Goal: Task Accomplishment & Management: Manage account settings

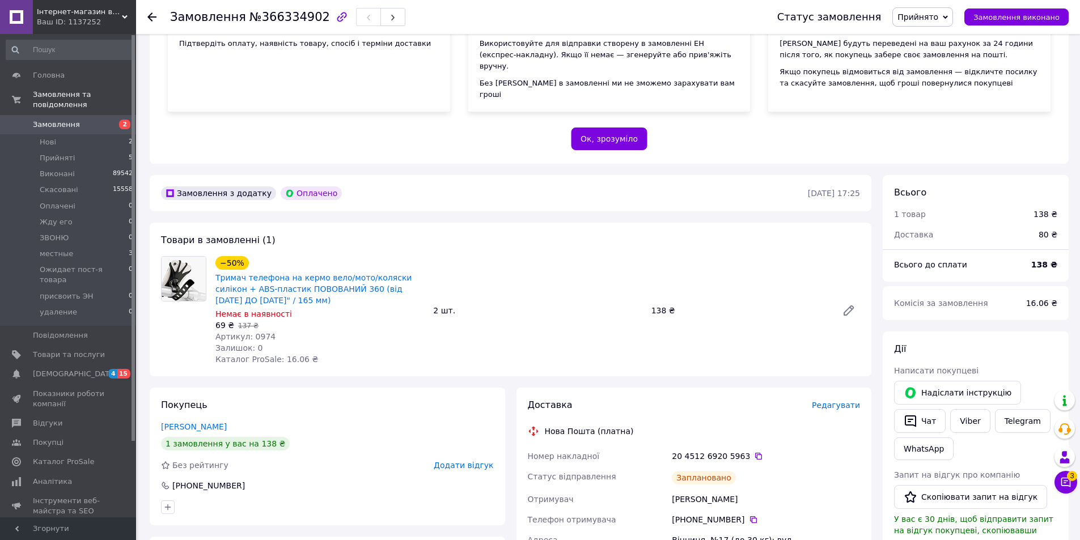
scroll to position [176, 0]
click at [63, 115] on link "Замовлення 2" at bounding box center [69, 124] width 139 height 19
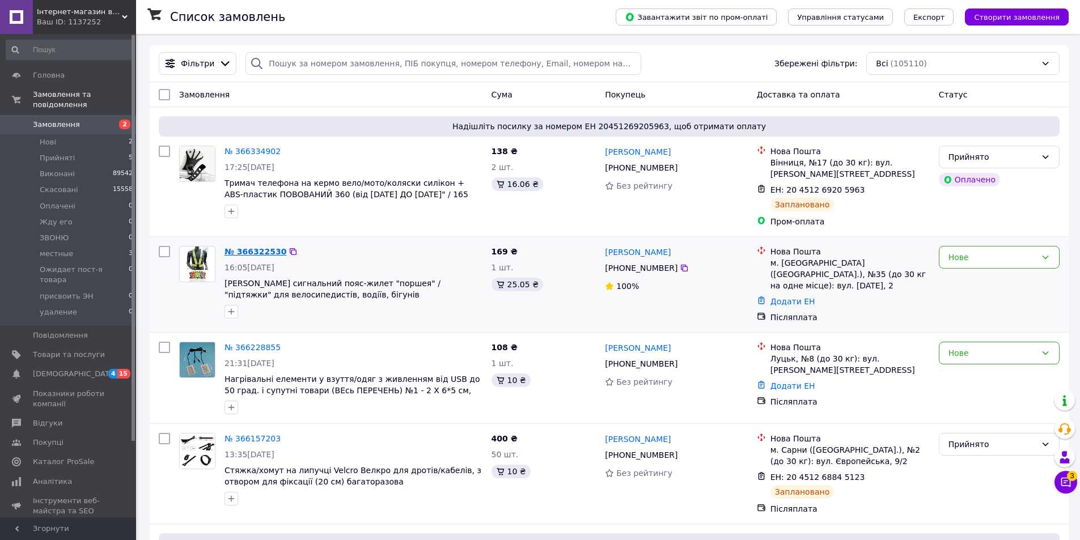
click at [249, 252] on link "№ 366322530" at bounding box center [255, 251] width 62 height 9
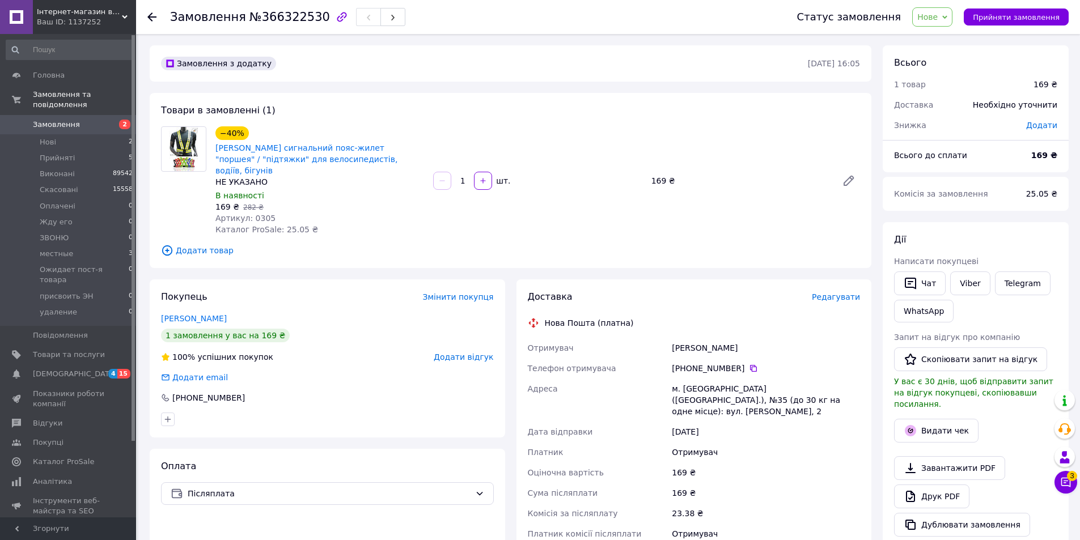
click at [253, 214] on span "Артикул: 0305" at bounding box center [245, 218] width 60 height 9
copy span "0305"
click at [209, 244] on span "Додати товар" at bounding box center [510, 250] width 699 height 12
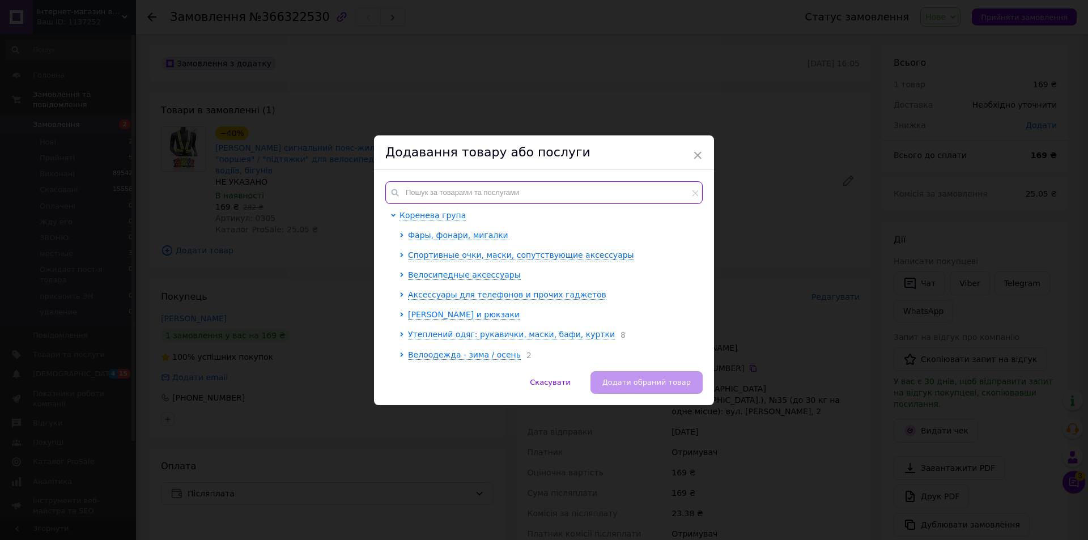
click at [434, 184] on input "text" at bounding box center [543, 192] width 317 height 23
paste input "0305"
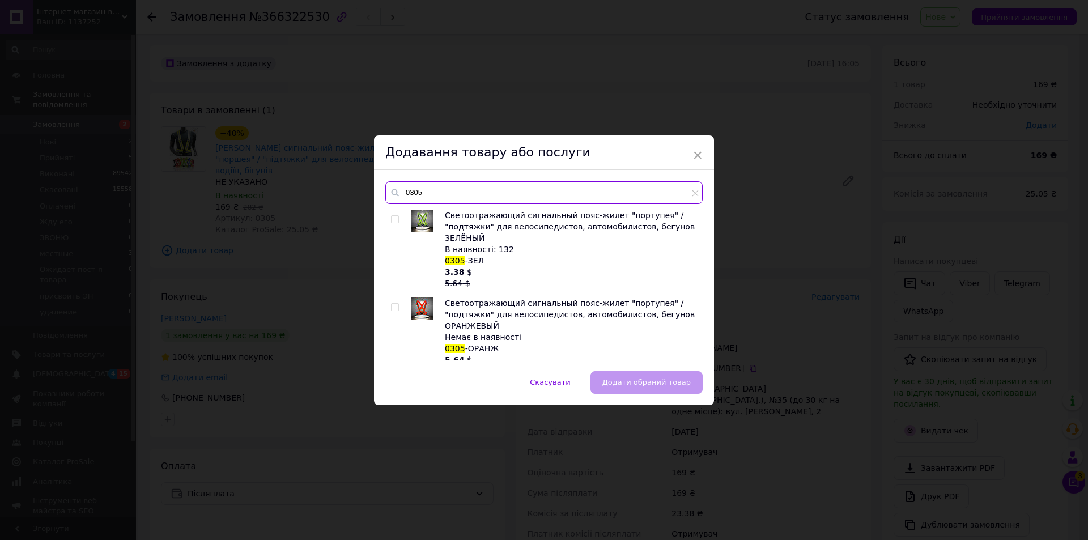
type input "0305"
click at [396, 221] on input "checkbox" at bounding box center [394, 219] width 7 height 7
checkbox input "true"
click at [654, 387] on span "Додати обраний товар" at bounding box center [647, 382] width 88 height 9
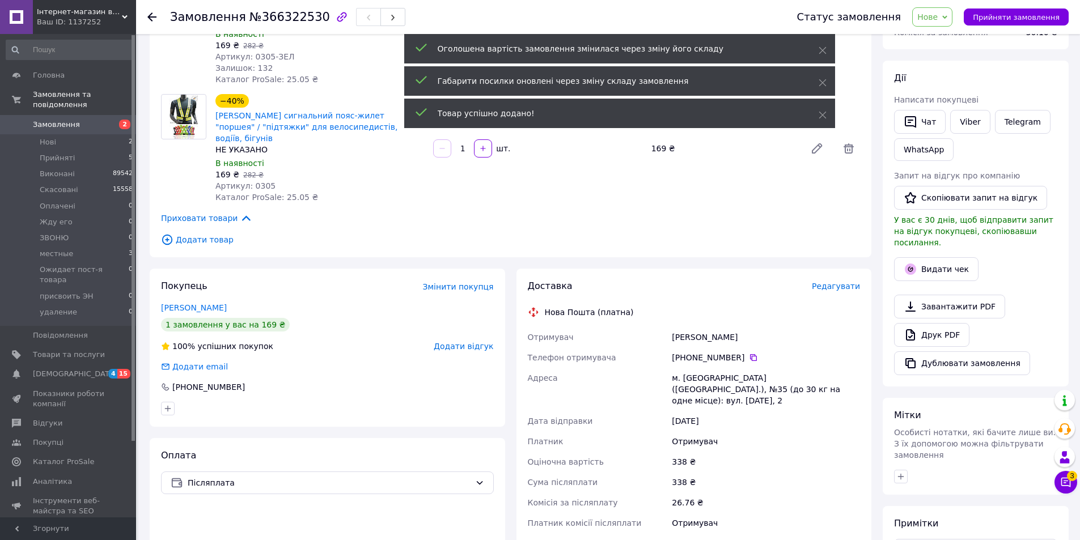
scroll to position [227, 0]
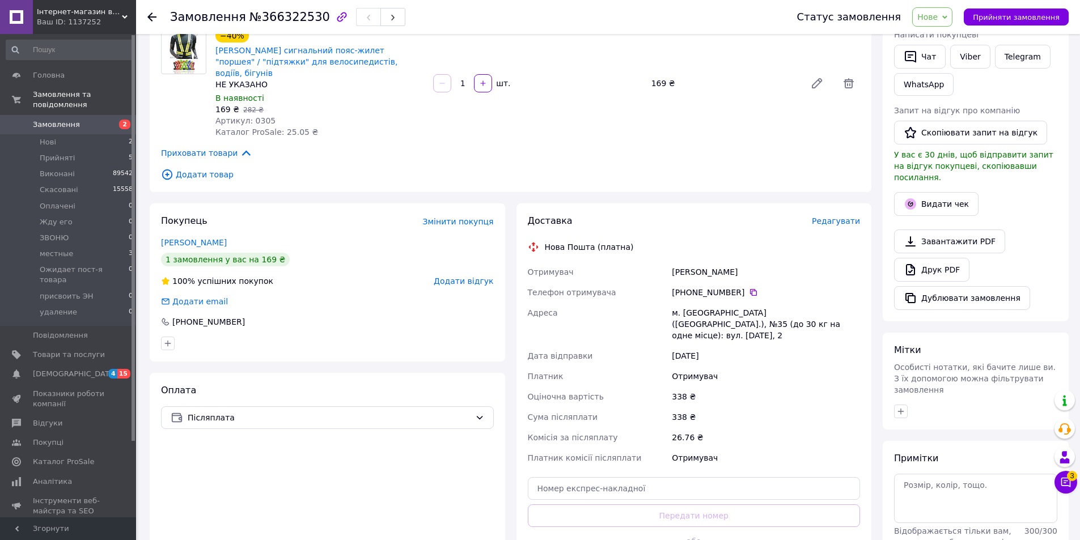
click at [816, 427] on div "26.76 ₴" at bounding box center [765, 437] width 193 height 20
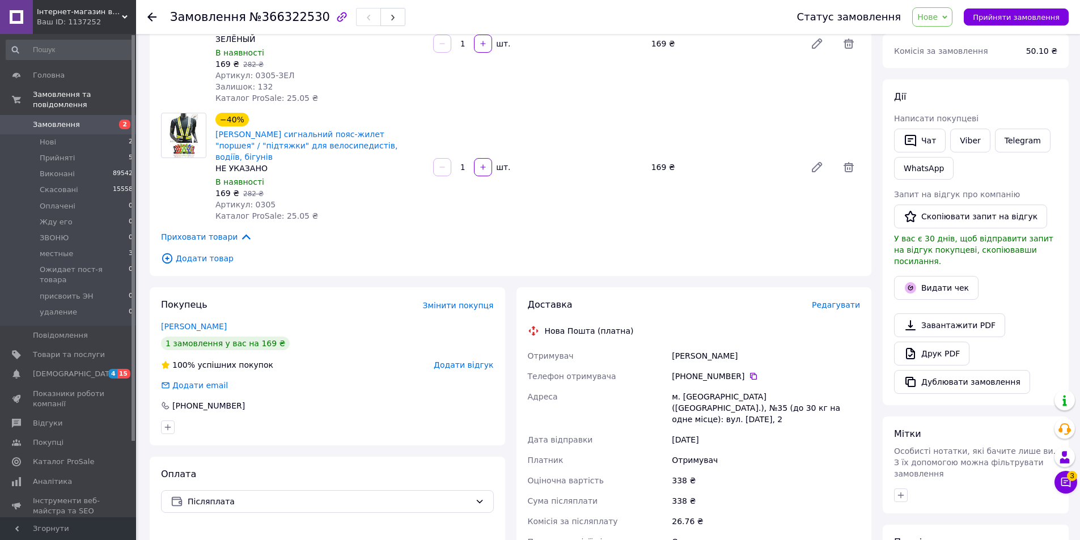
scroll to position [57, 0]
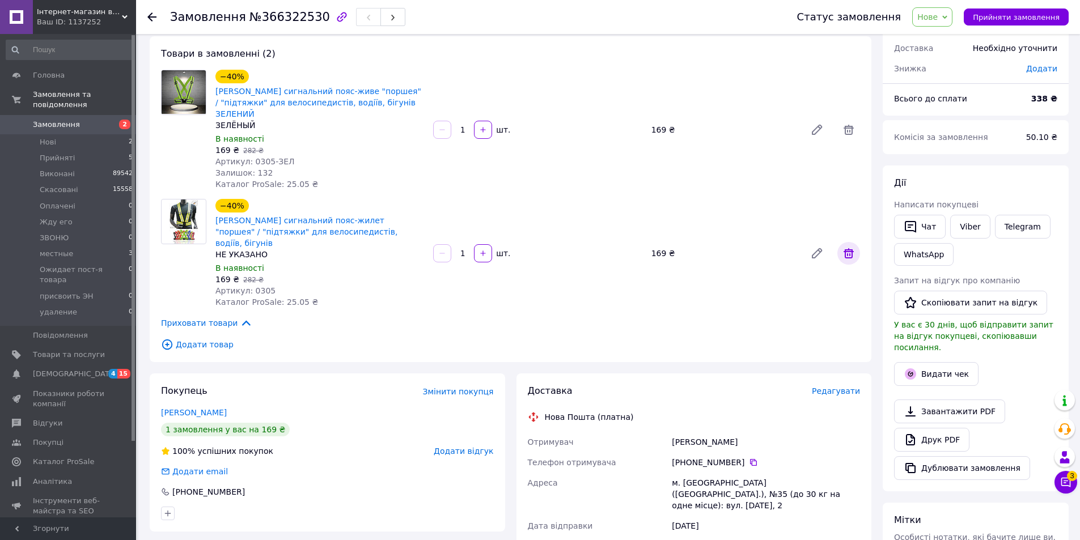
click at [853, 244] on span at bounding box center [848, 253] width 23 height 23
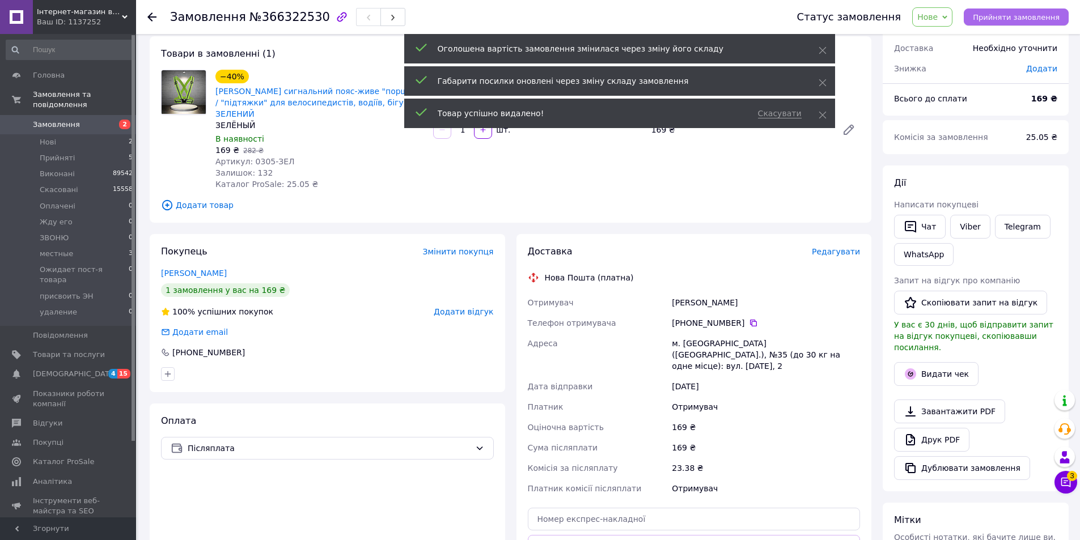
click at [1002, 15] on span "Прийняти замовлення" at bounding box center [1016, 17] width 87 height 9
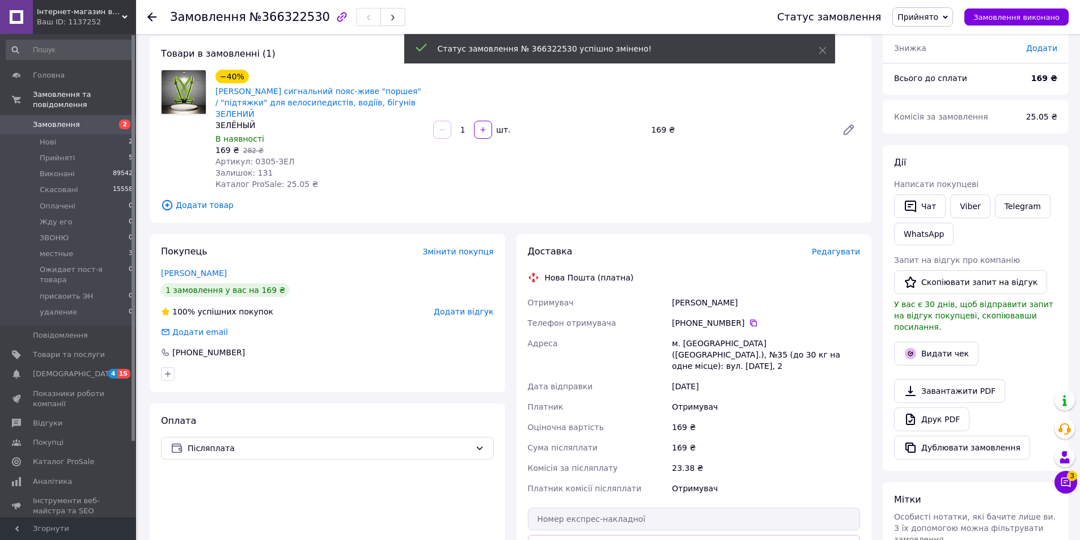
click at [839, 247] on span "Редагувати" at bounding box center [836, 251] width 48 height 9
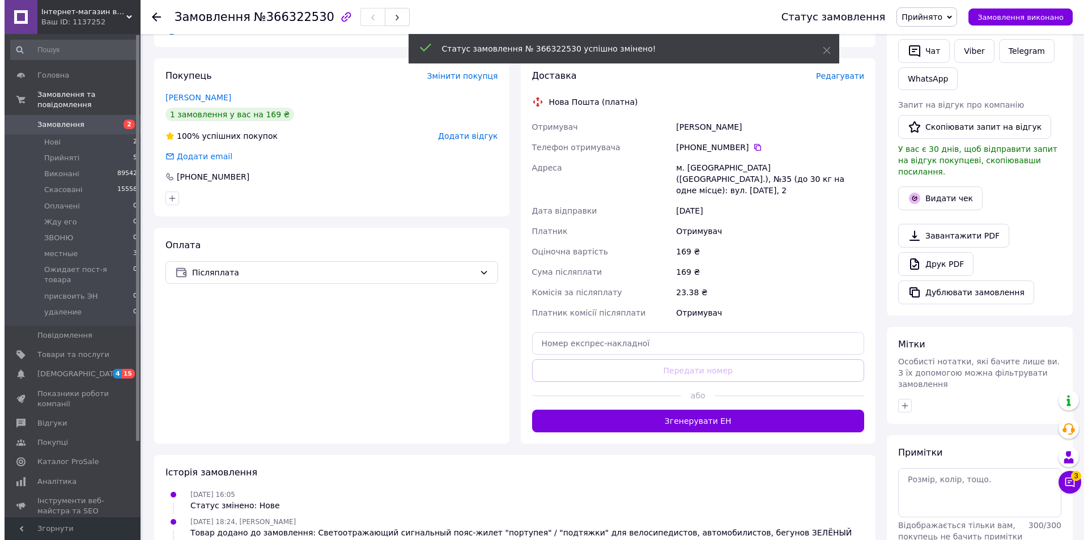
scroll to position [142, 0]
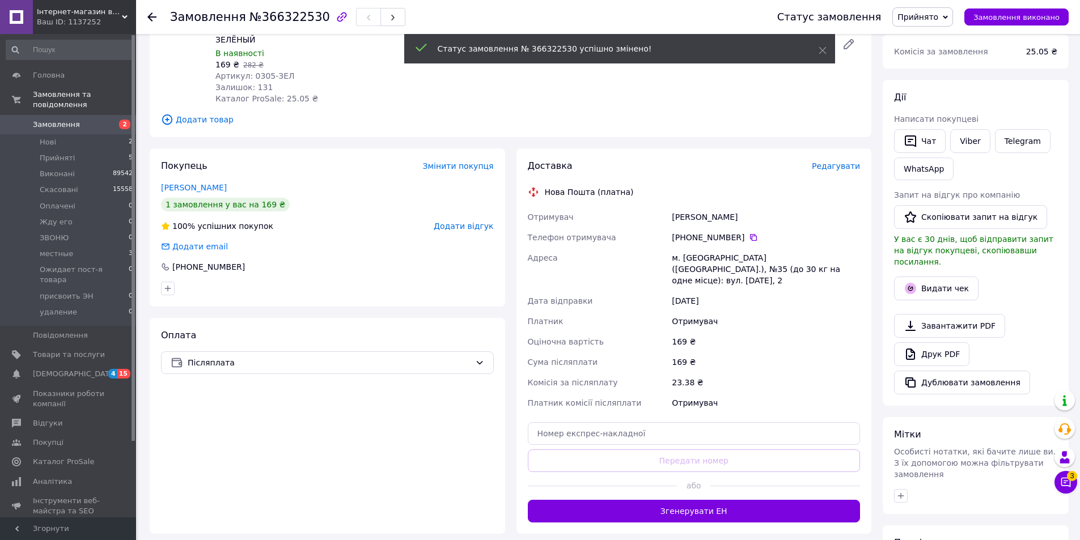
click at [841, 162] on span "Редагувати" at bounding box center [836, 166] width 48 height 9
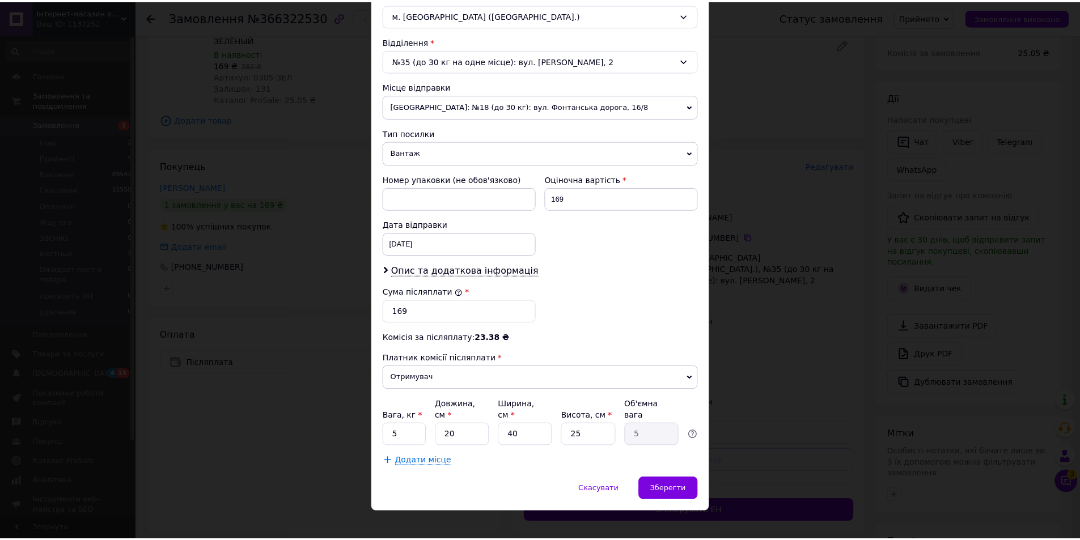
scroll to position [325, 0]
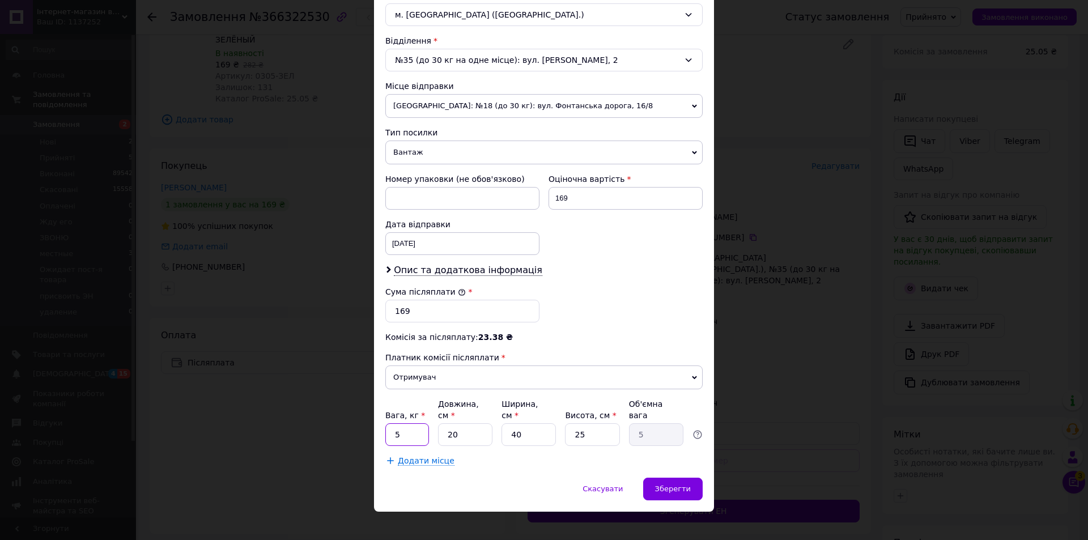
click at [418, 425] on input "5" at bounding box center [407, 434] width 44 height 23
type input "05"
click at [457, 426] on input "20" at bounding box center [465, 434] width 54 height 23
drag, startPoint x: 458, startPoint y: 426, endPoint x: 526, endPoint y: 426, distance: 68.0
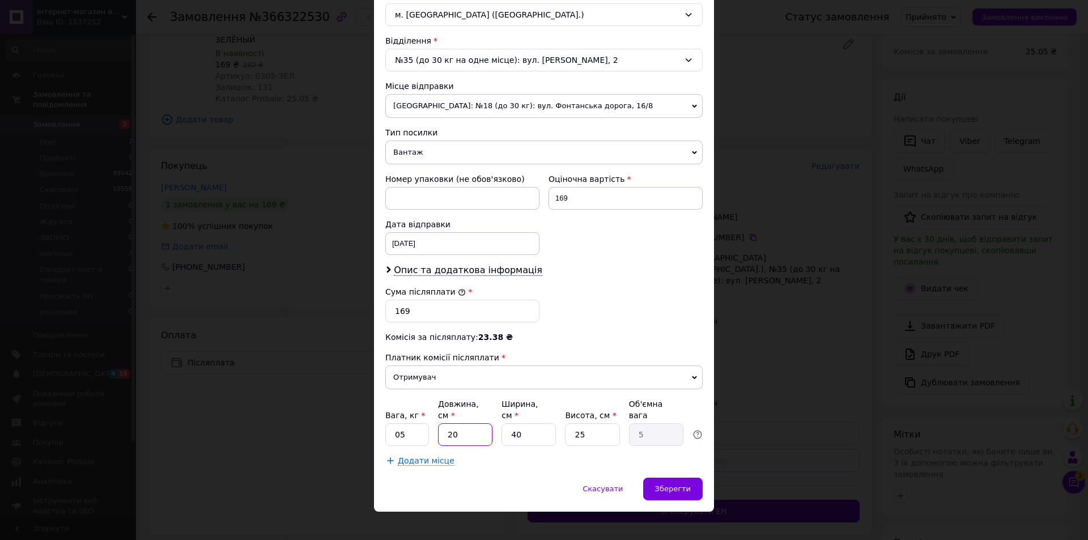
click at [467, 426] on input "20" at bounding box center [465, 434] width 54 height 23
type input "5"
type input "1.25"
type input "5"
click at [526, 426] on input "40" at bounding box center [529, 434] width 54 height 23
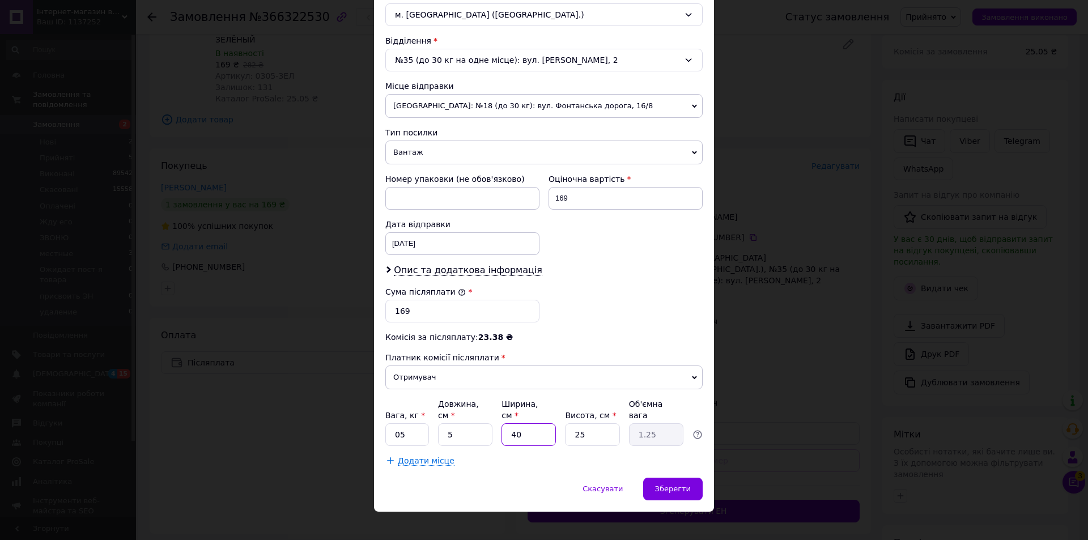
drag, startPoint x: 526, startPoint y: 426, endPoint x: 578, endPoint y: 427, distance: 52.2
click at [532, 426] on input "40" at bounding box center [529, 434] width 54 height 23
type input "5"
type input "0.16"
type input "5"
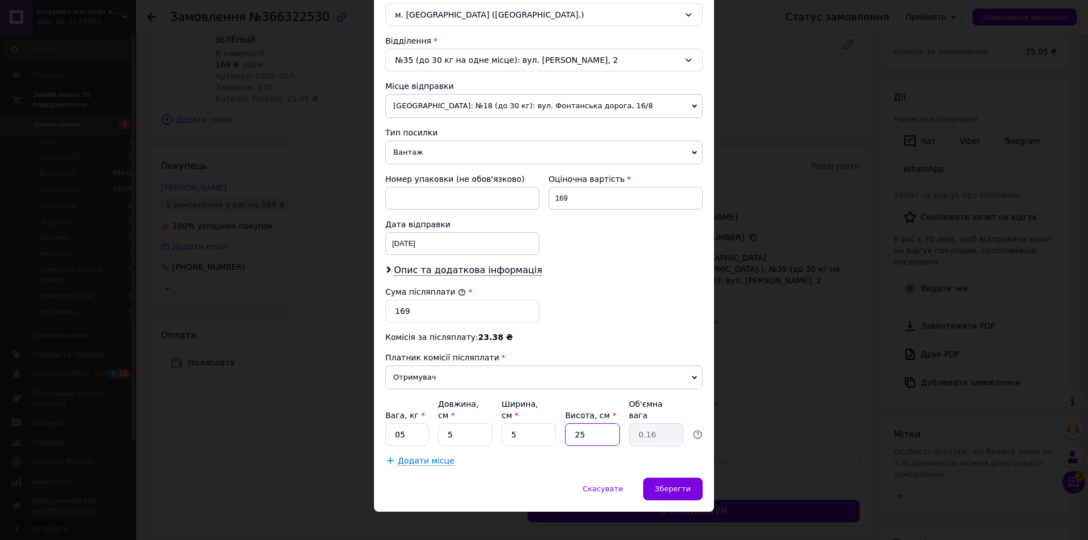
click at [578, 427] on input "25" at bounding box center [592, 434] width 54 height 23
type input "5"
type input "0.1"
click at [578, 427] on input "5" at bounding box center [592, 434] width 54 height 23
type input "5"
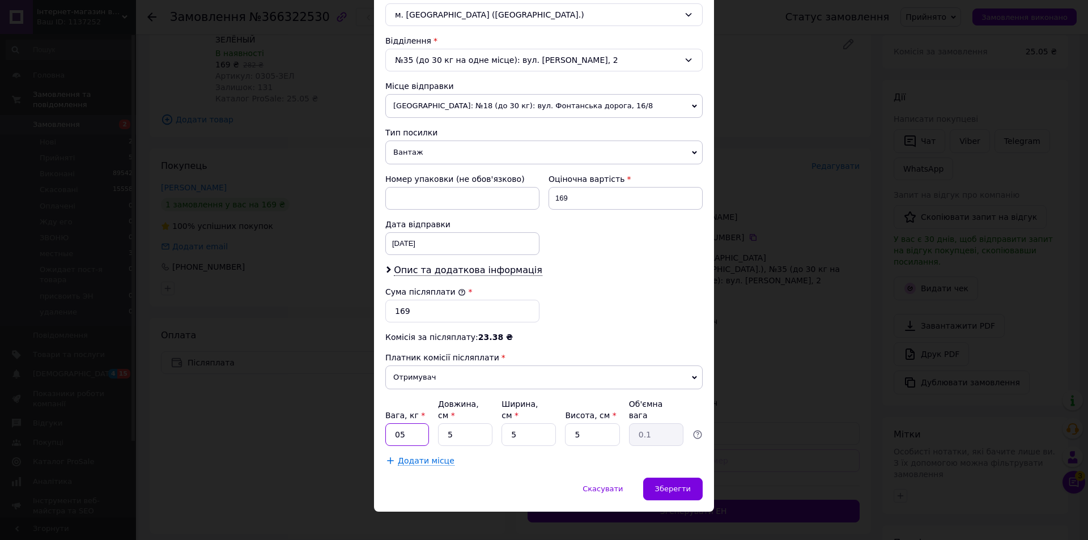
click at [411, 426] on input "05" at bounding box center [407, 434] width 44 height 23
type input "0.5"
click at [673, 485] on span "Зберегти" at bounding box center [673, 489] width 36 height 9
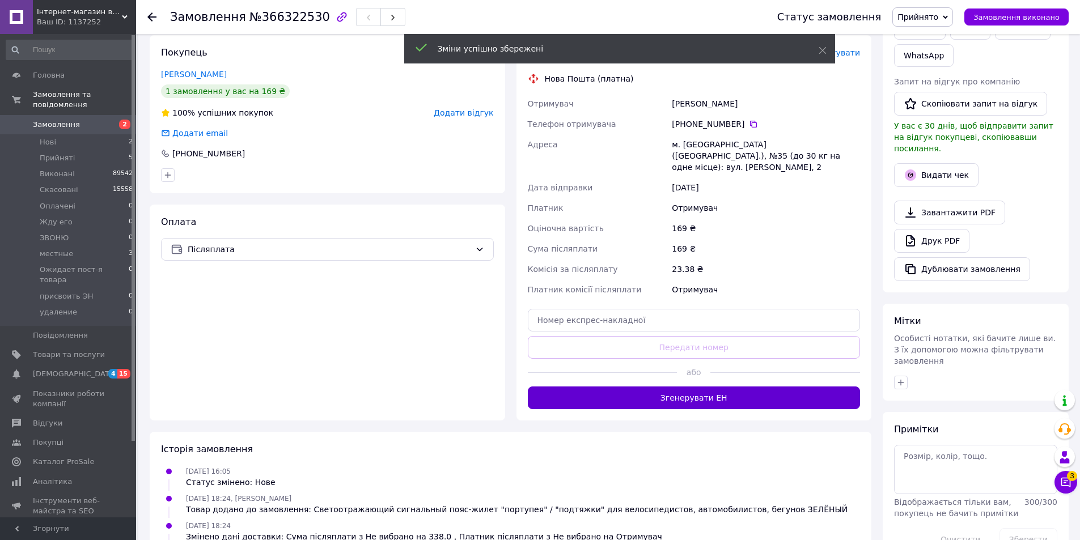
click at [714, 387] on button "Згенерувати ЕН" at bounding box center [694, 398] width 333 height 23
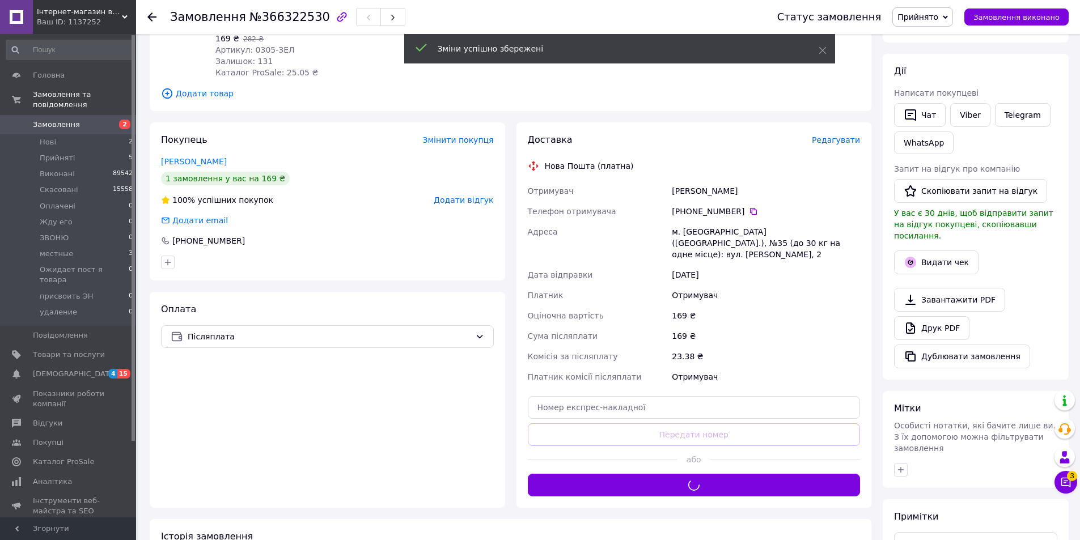
scroll to position [86, 0]
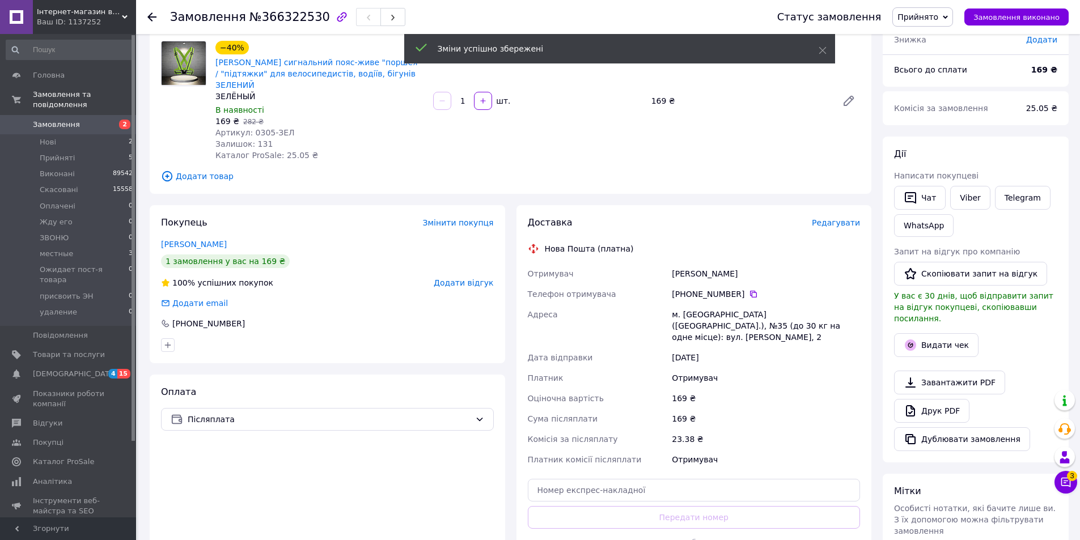
click at [703, 264] on div "[PERSON_NAME]" at bounding box center [765, 274] width 193 height 20
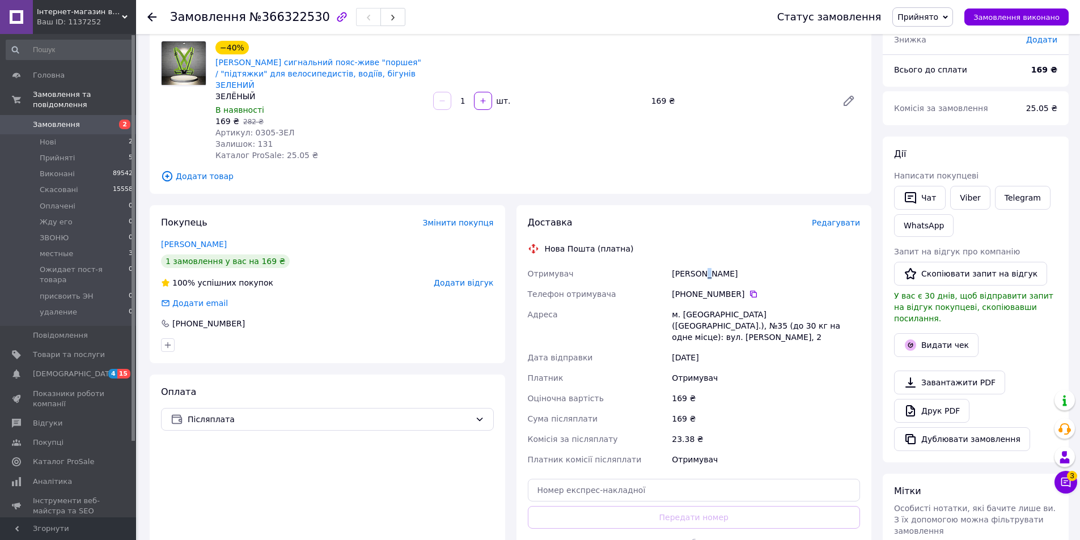
click at [703, 264] on div "[PERSON_NAME]" at bounding box center [765, 274] width 193 height 20
click at [703, 264] on div "Отримувач [PERSON_NAME] Телефон отримувача [PHONE_NUMBER]   Адреса м. [GEOGRAPH…" at bounding box center [693, 367] width 337 height 206
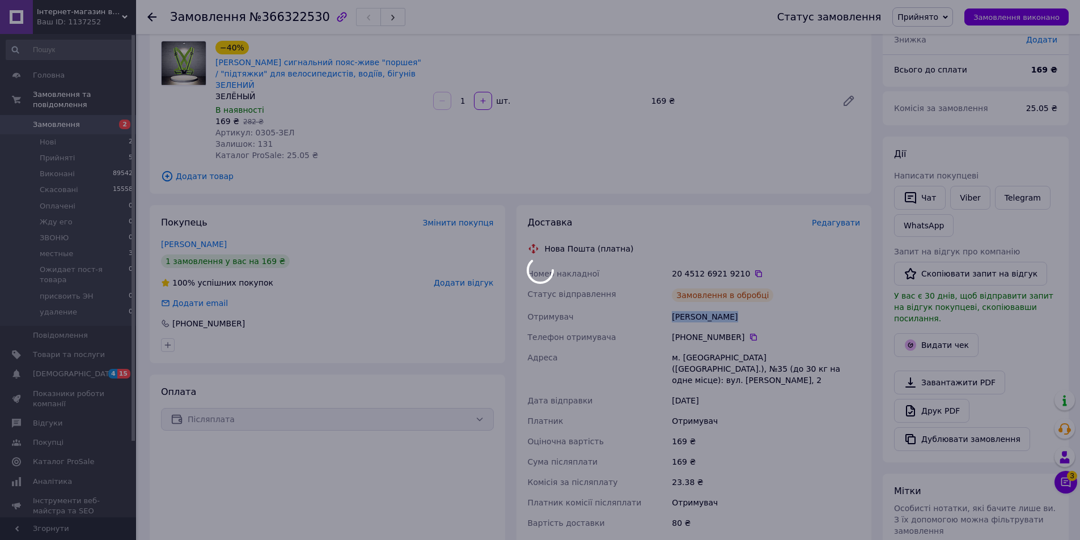
copy div "[PERSON_NAME]"
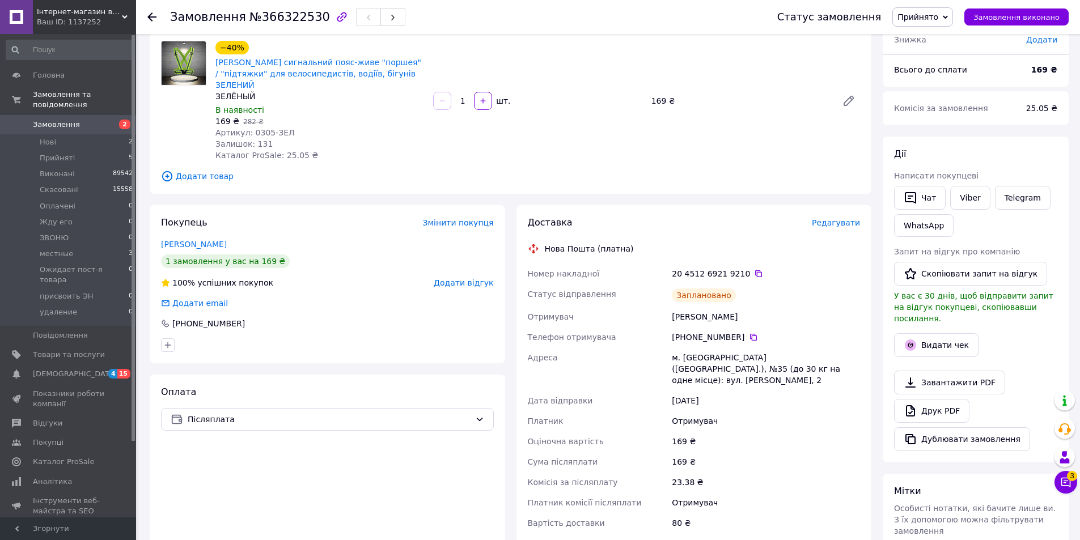
click at [744, 355] on div "м. [GEOGRAPHIC_DATA] ([GEOGRAPHIC_DATA].), №35 (до 30 кг на одне місце): вул. […" at bounding box center [765, 368] width 193 height 43
copy div "м. [GEOGRAPHIC_DATA] ([GEOGRAPHIC_DATA].), №35 (до 30 кг на одне місце): вул. […"
click at [703, 332] on div "[PHONE_NUMBER]" at bounding box center [766, 337] width 188 height 11
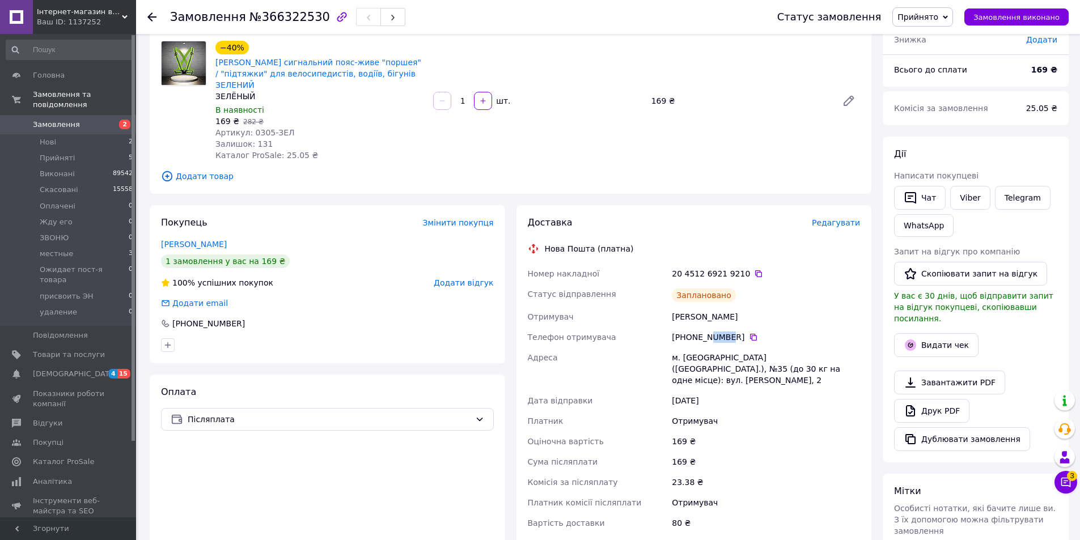
click at [703, 332] on div "[PHONE_NUMBER]" at bounding box center [766, 337] width 188 height 11
drag, startPoint x: 703, startPoint y: 324, endPoint x: 622, endPoint y: 356, distance: 86.5
click at [701, 332] on div "[PHONE_NUMBER]" at bounding box center [766, 337] width 188 height 11
copy div "[PHONE_NUMBER]"
click at [298, 14] on span "№366322530" at bounding box center [289, 17] width 80 height 14
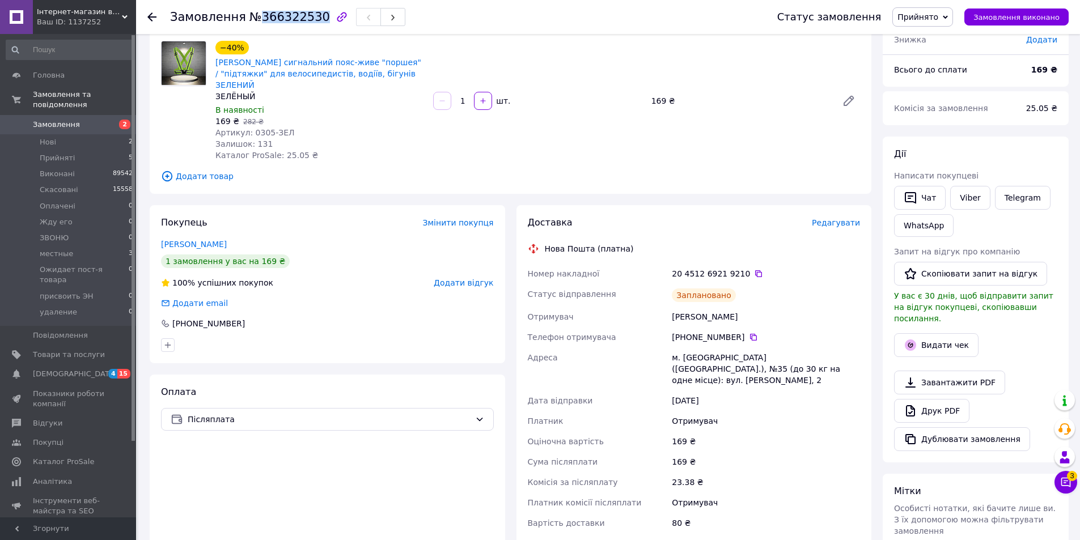
click at [298, 14] on span "№366322530" at bounding box center [289, 17] width 80 height 14
drag, startPoint x: 298, startPoint y: 14, endPoint x: 278, endPoint y: 45, distance: 36.2
click at [296, 16] on span "№366322530" at bounding box center [289, 17] width 80 height 14
copy h1 "Замовлення №366322530"
click at [703, 268] on div "20 4512 6921 9210" at bounding box center [766, 273] width 188 height 11
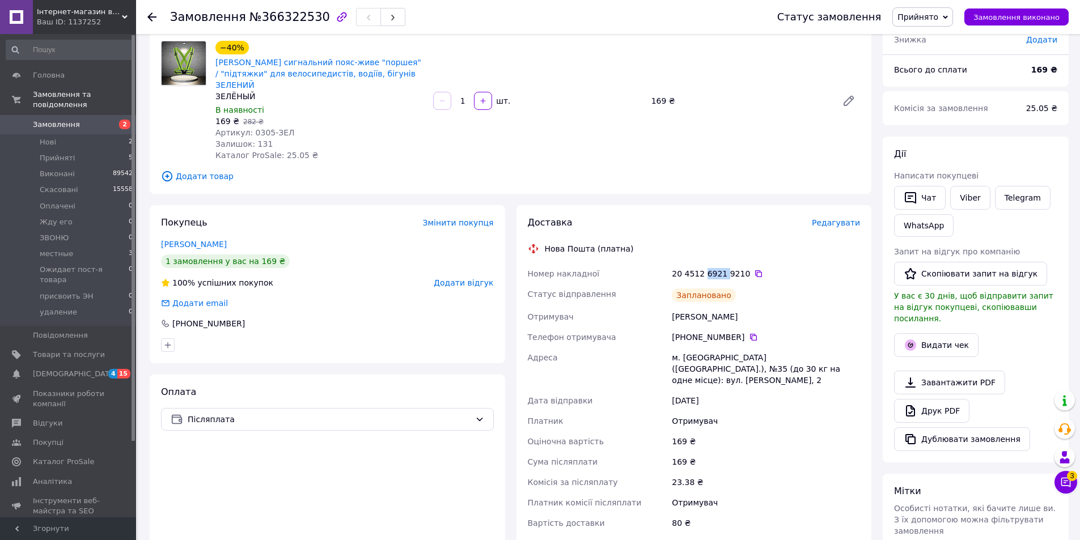
click at [703, 268] on div "20 4512 6921 9210" at bounding box center [766, 273] width 188 height 11
copy div "20 4512 6921 9210"
click at [781, 152] on div "Товари в замовленні (1) −40% Світловідбиває сигнальний пояс-живе "поршея" / "пі…" at bounding box center [511, 100] width 722 height 186
